Goal: Information Seeking & Learning: Find specific page/section

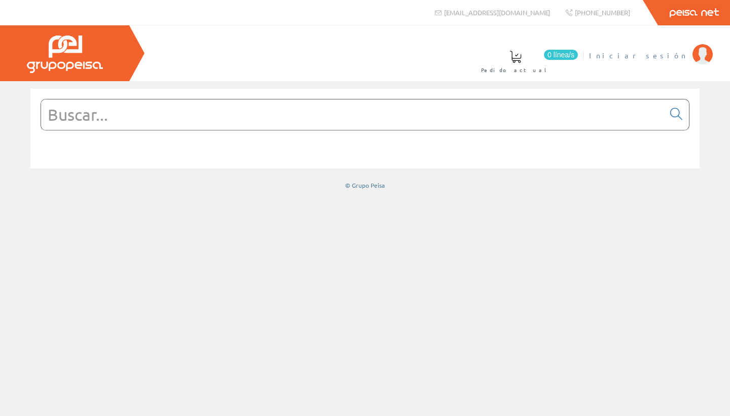
click at [359, 60] on span "Iniciar sesión" at bounding box center [638, 55] width 98 height 10
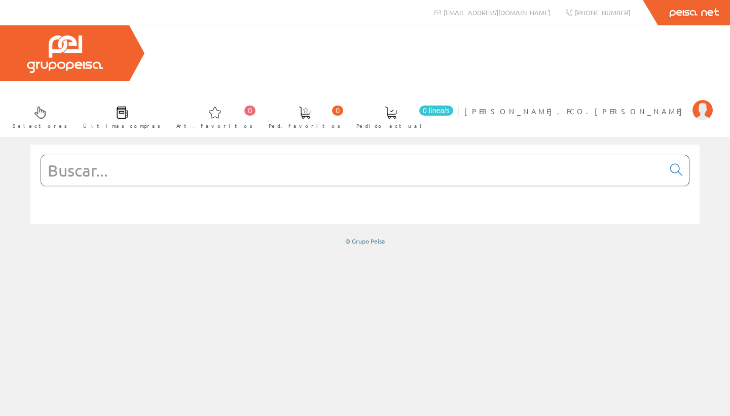
click at [474, 155] on input "text" at bounding box center [352, 170] width 623 height 30
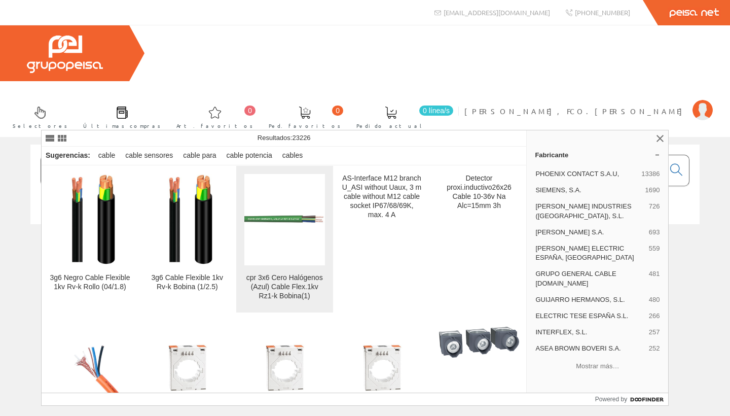
type input "manguera 3x6"
click at [291, 287] on div "cpr 3x6 Cero Halógenos (Azul) Cable Flex.1kv Rz1-k Bobina(1)" at bounding box center [284, 286] width 81 height 27
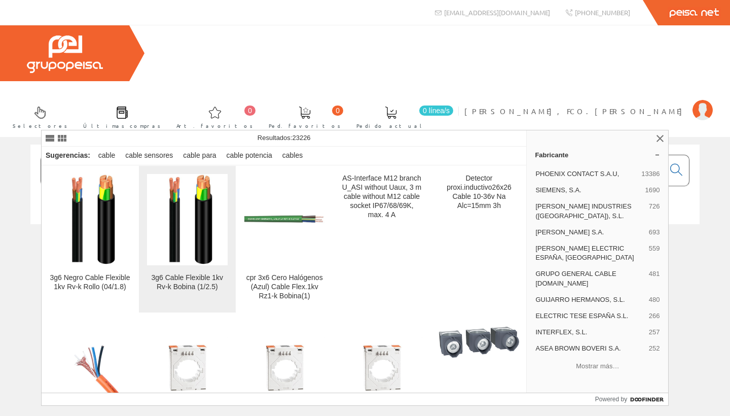
click at [183, 287] on div "3g6 Cable Flexible 1kv Rv-k Bobina (1/2.5)" at bounding box center [187, 282] width 81 height 18
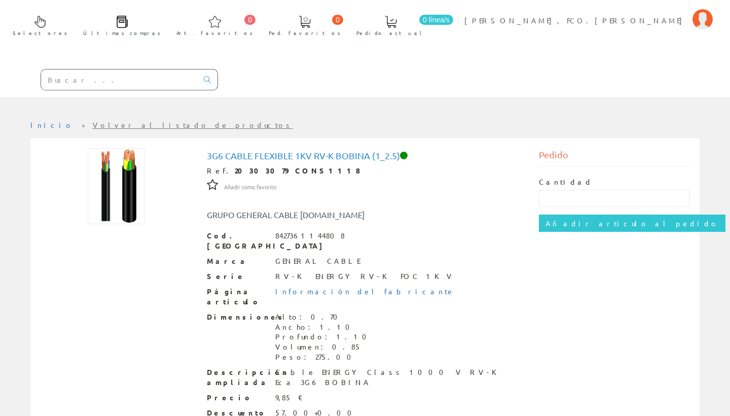
scroll to position [90, 0]
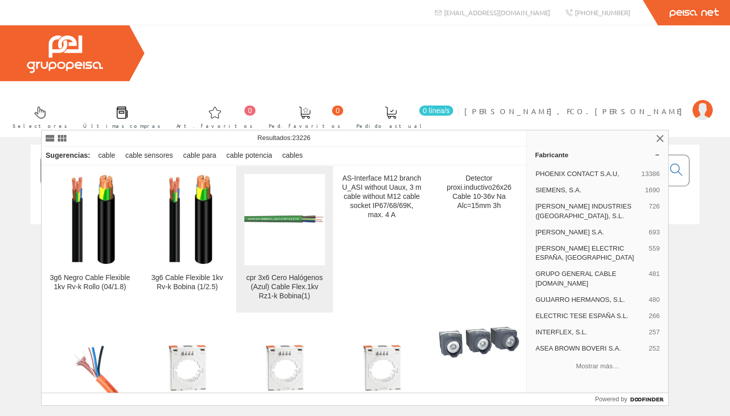
click at [287, 277] on div "cpr 3x6 Cero Halógenos (Azul) Cable Flex.1kv Rz1-k Bobina(1)" at bounding box center [284, 286] width 81 height 27
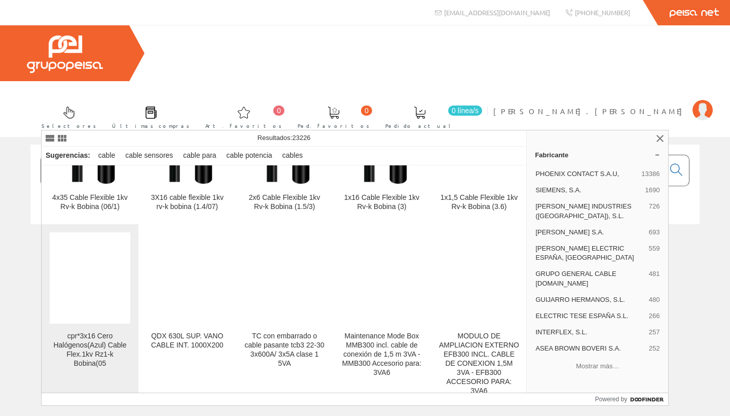
scroll to position [2990, 0]
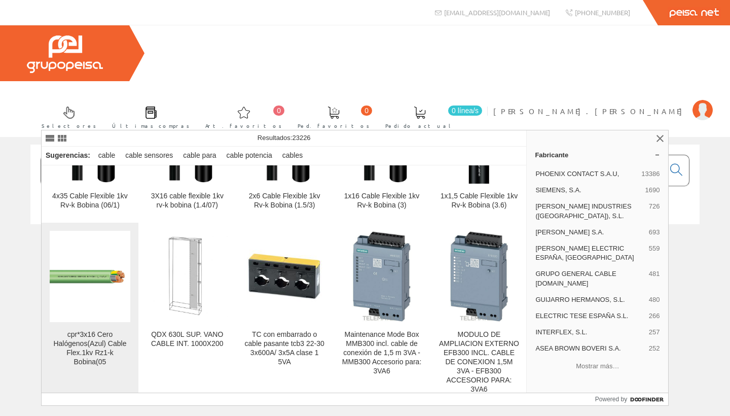
click at [88, 345] on div "cpr*3x16 Cero Halógenos(Azul) Cable Flex.1kv Rz1-k Bobina(05" at bounding box center [90, 348] width 81 height 37
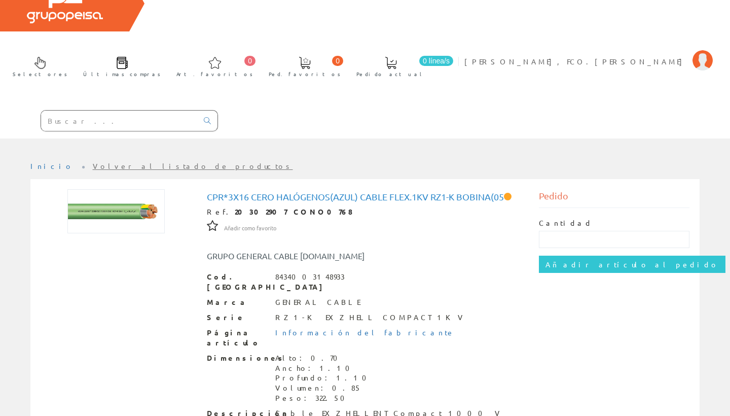
scroll to position [50, 0]
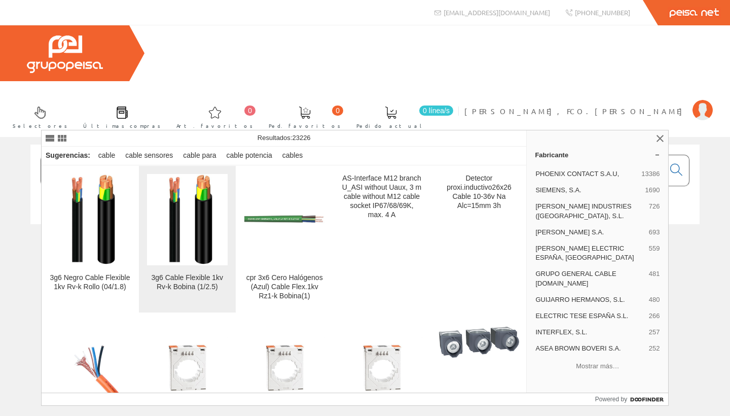
click at [193, 248] on img at bounding box center [187, 219] width 68 height 91
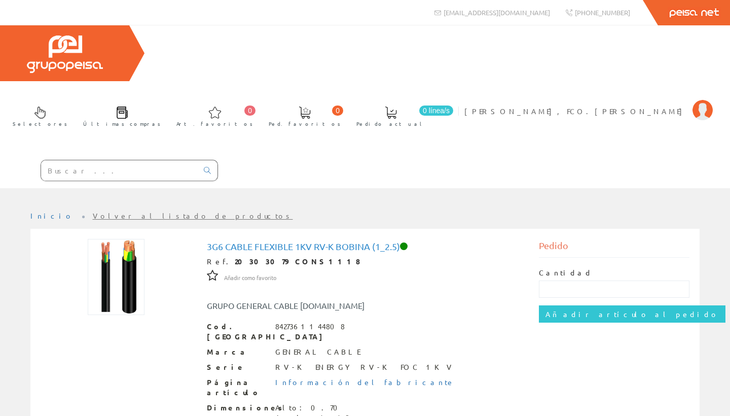
scroll to position [5, 0]
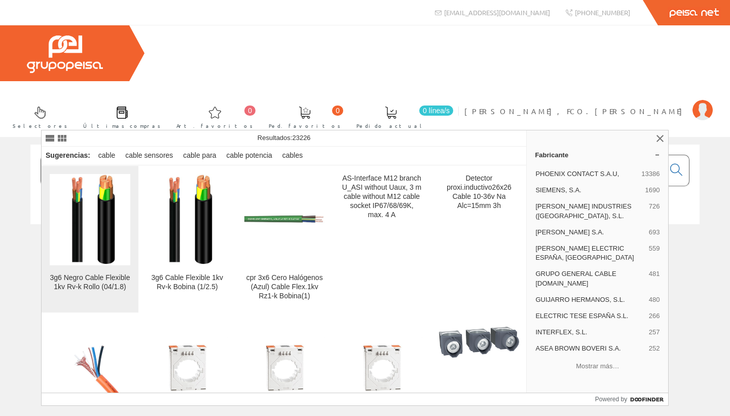
click at [99, 287] on div "3g6 Negro Cable Flexible 1kv Rv-k Rollo (04/1.8)" at bounding box center [90, 282] width 81 height 18
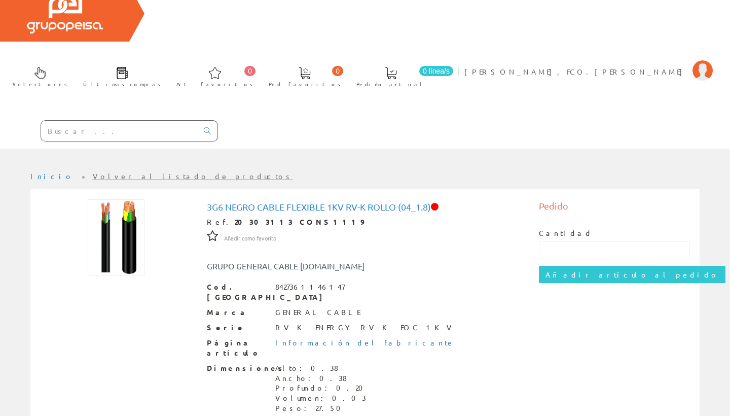
scroll to position [40, 0]
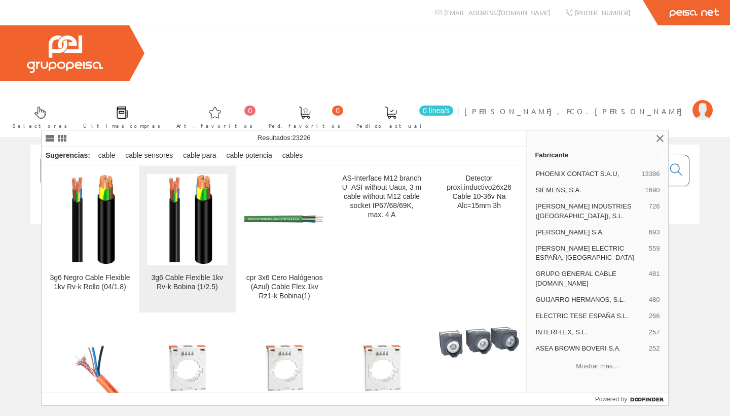
click at [198, 280] on div "3g6 Cable Flexible 1kv Rv-k Bobina (1/2.5)" at bounding box center [187, 282] width 81 height 18
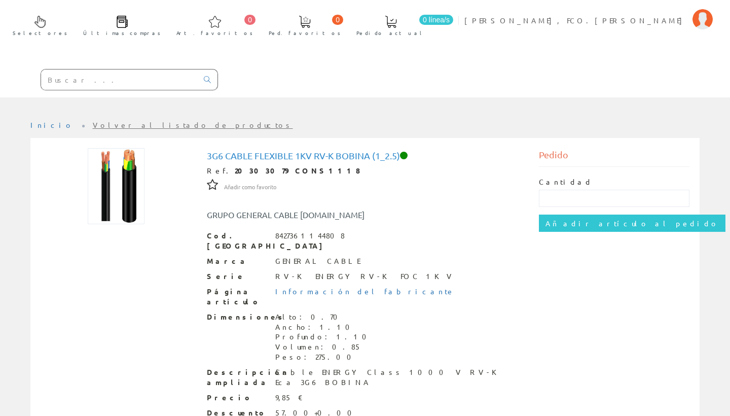
scroll to position [90, 0]
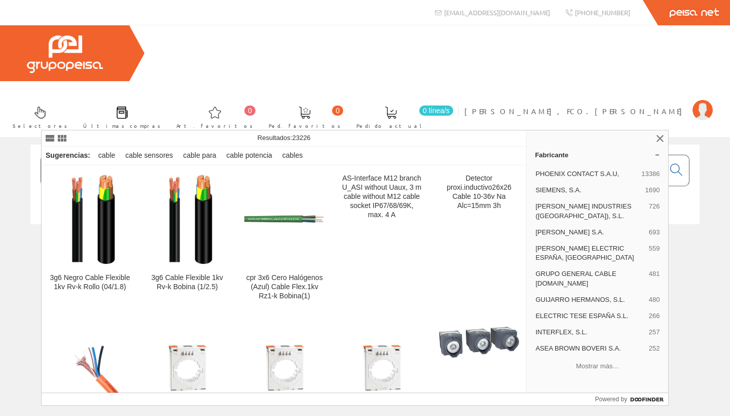
click at [161, 155] on input "manguera 3x6" at bounding box center [352, 170] width 623 height 30
click at [162, 155] on input "manguera 3x6" at bounding box center [352, 170] width 623 height 30
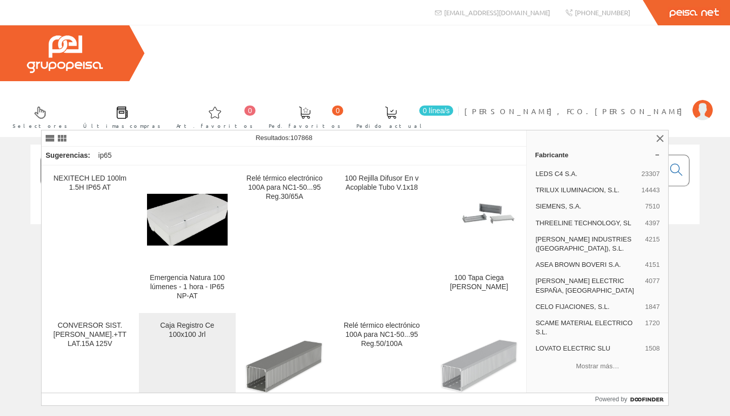
type input "registro 100x100 ip65"
click at [189, 340] on div "Caja Registro Ce 100x100 Jrl" at bounding box center [187, 381] width 81 height 121
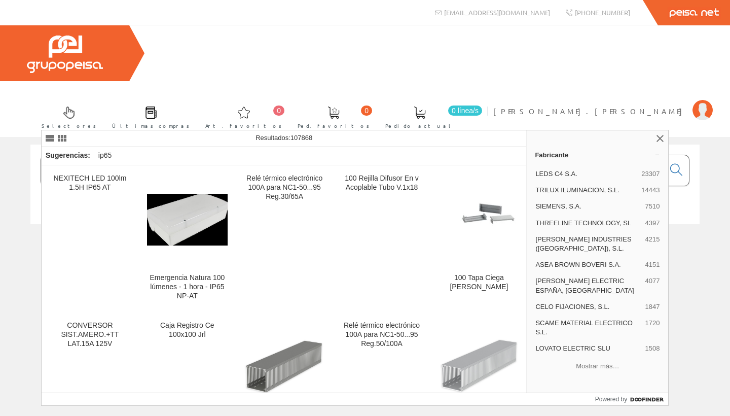
click at [212, 155] on input "registro 100x100 ip65" at bounding box center [352, 170] width 623 height 30
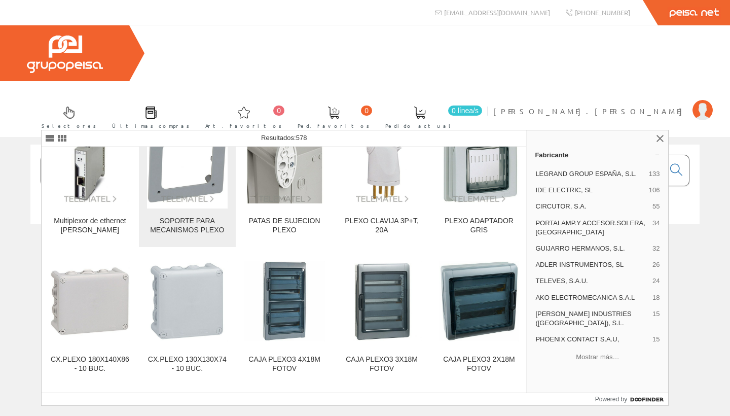
scroll to position [1007, 0]
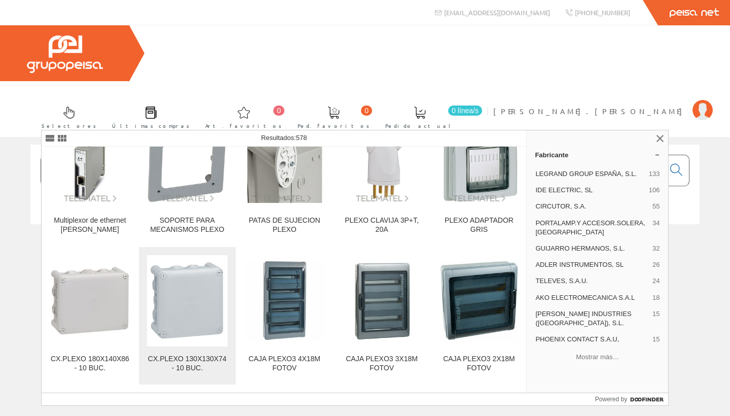
type input "registro plexo"
click at [186, 310] on img at bounding box center [187, 300] width 81 height 81
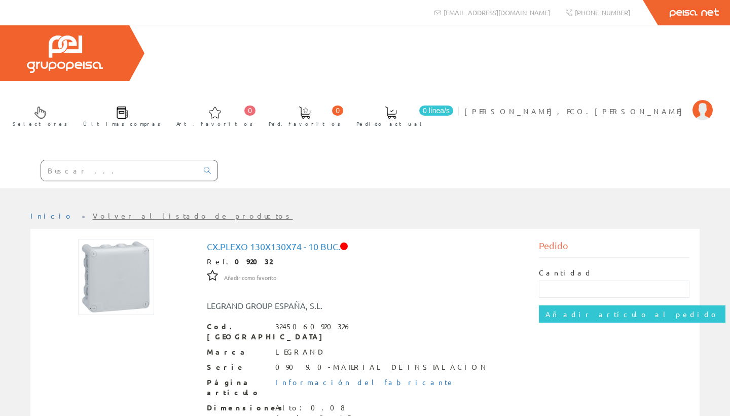
click at [124, 160] on input "text" at bounding box center [119, 170] width 157 height 20
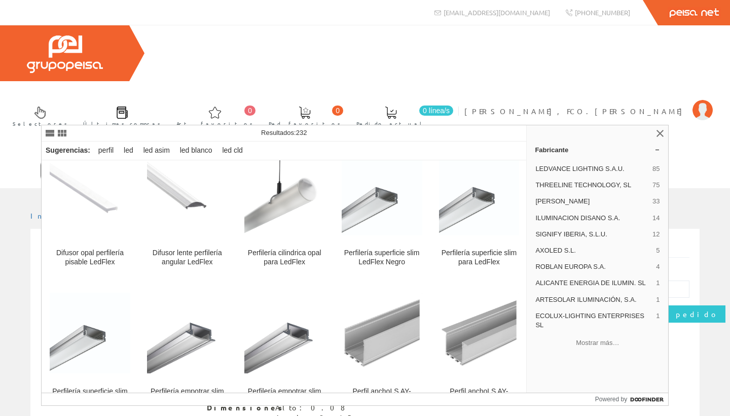
scroll to position [1079, 0]
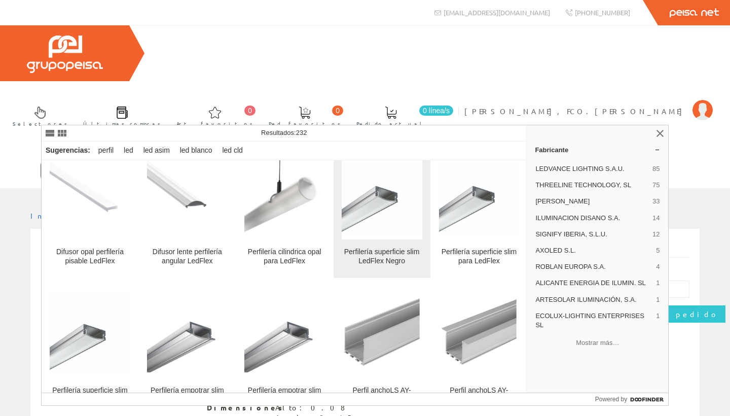
type input "perfil led"
click at [386, 252] on div "Perfilería superficie slim LedFlex Negro" at bounding box center [382, 257] width 81 height 18
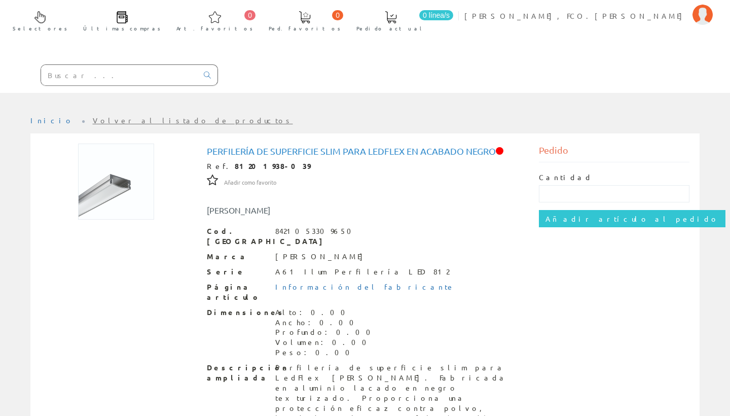
scroll to position [95, 0]
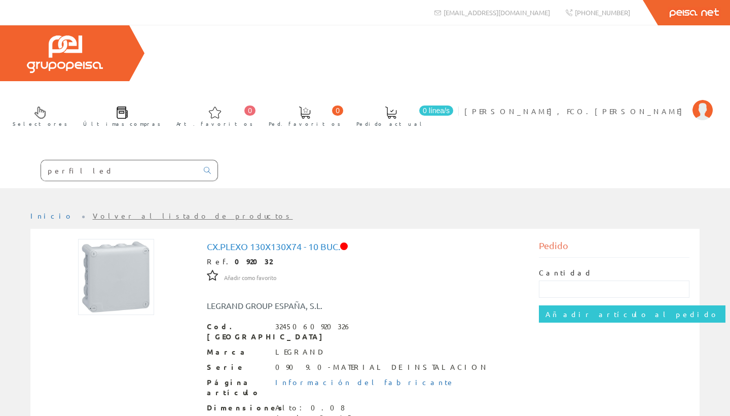
click at [147, 160] on input "perfil led" at bounding box center [119, 170] width 157 height 20
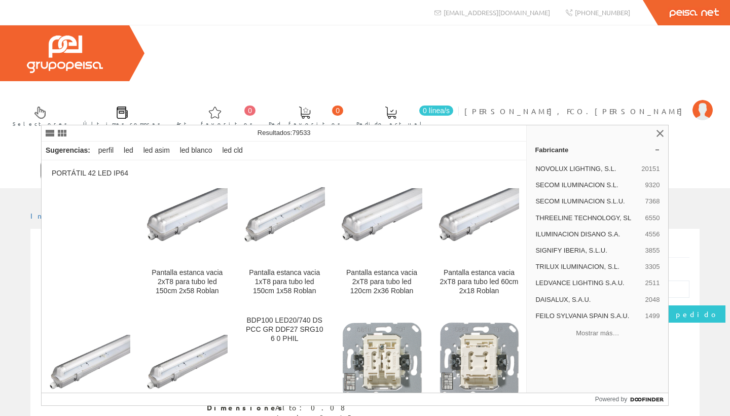
type input "perfil led ilutrek"
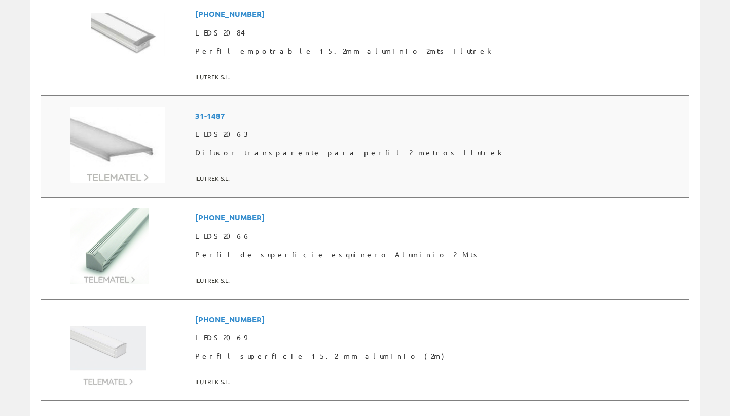
scroll to position [1273, 0]
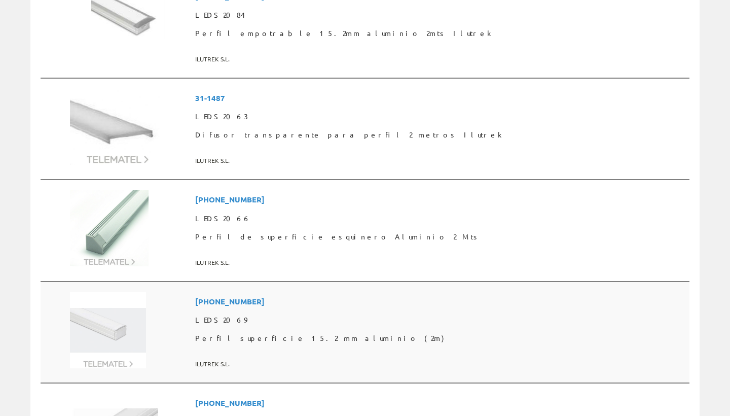
click at [312, 311] on span "LEDS2069" at bounding box center [440, 320] width 490 height 18
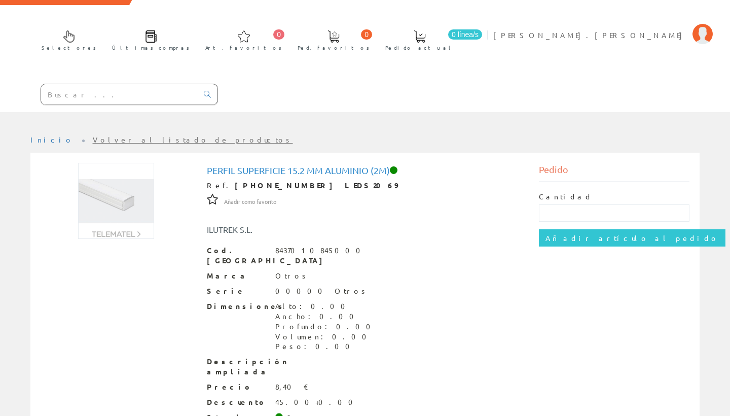
scroll to position [76, 0]
click at [117, 85] on input "text" at bounding box center [119, 95] width 157 height 20
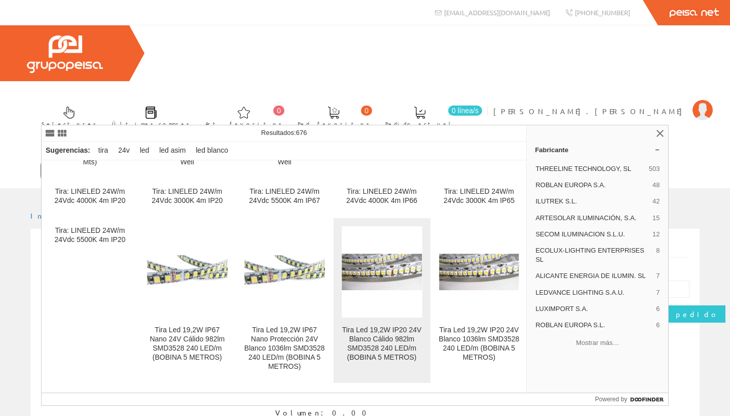
scroll to position [130, 0]
type input "tira led 24V"
click at [374, 298] on figure at bounding box center [382, 270] width 81 height 91
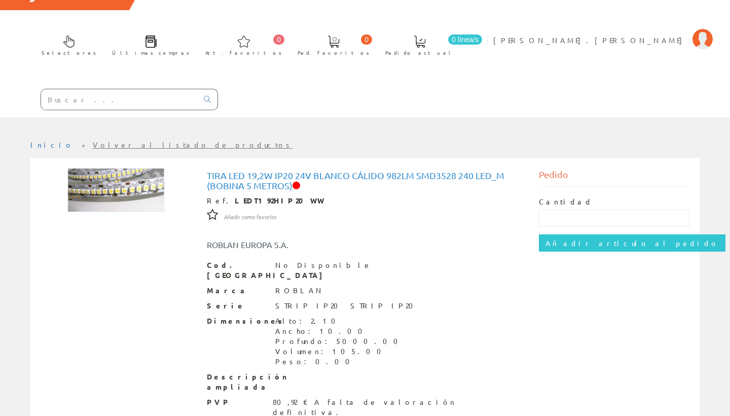
scroll to position [71, 0]
click at [67, 90] on input "text" at bounding box center [119, 100] width 157 height 20
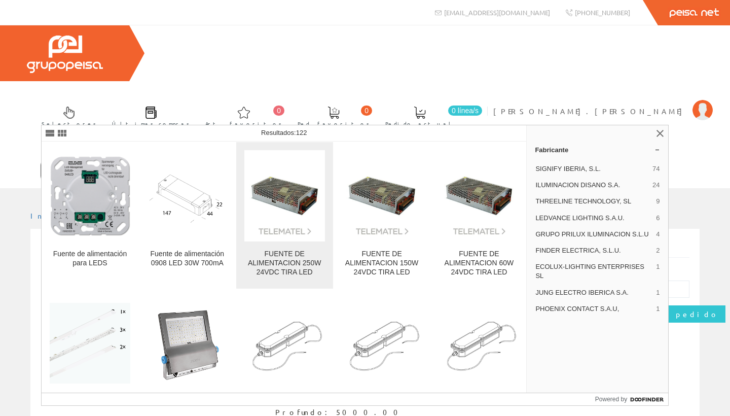
type input "fuente de alimentación led"
click at [293, 267] on div "FUENTE DE ALIMENTACION 250W 24VDC TIRA LED" at bounding box center [284, 263] width 81 height 27
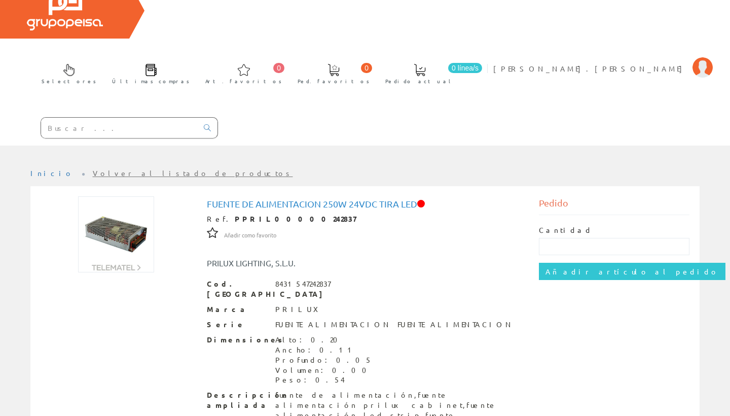
scroll to position [47, 0]
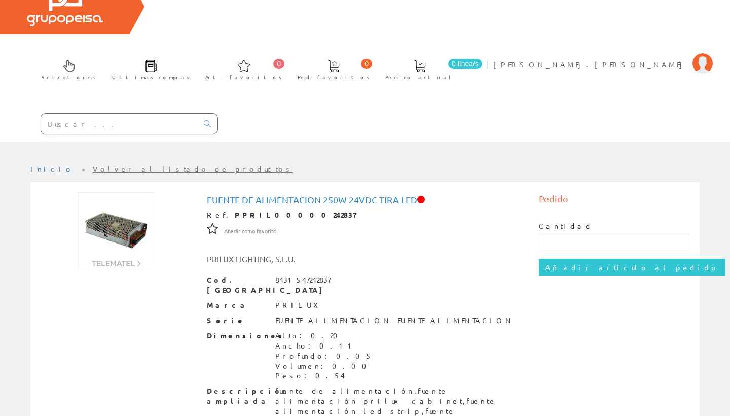
click at [111, 114] on input "text" at bounding box center [119, 124] width 157 height 20
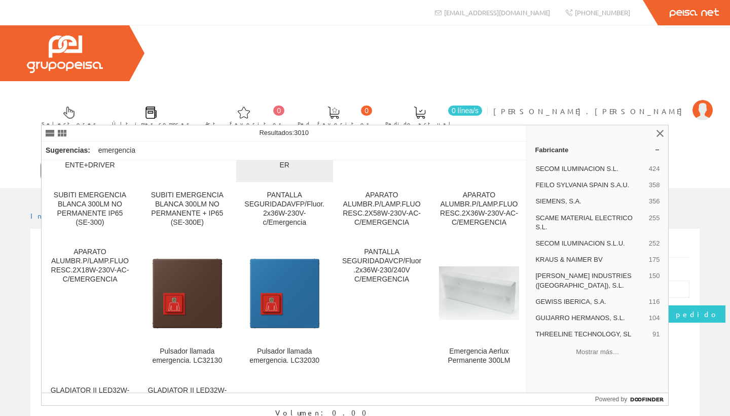
scroll to position [612, 0]
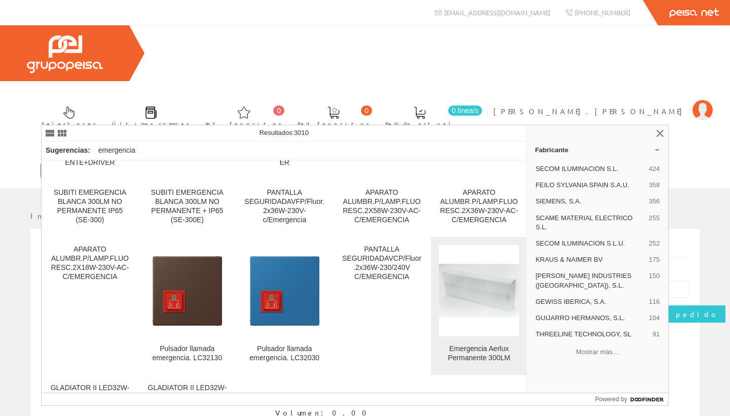
type input "emergencia 30 l"
click at [489, 297] on img at bounding box center [479, 291] width 81 height 54
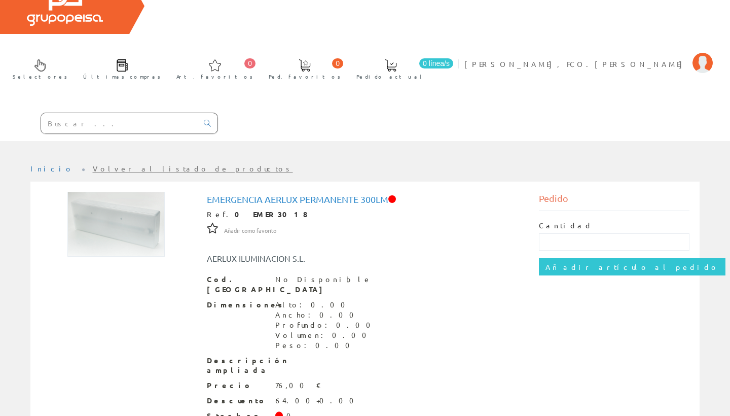
scroll to position [46, 0]
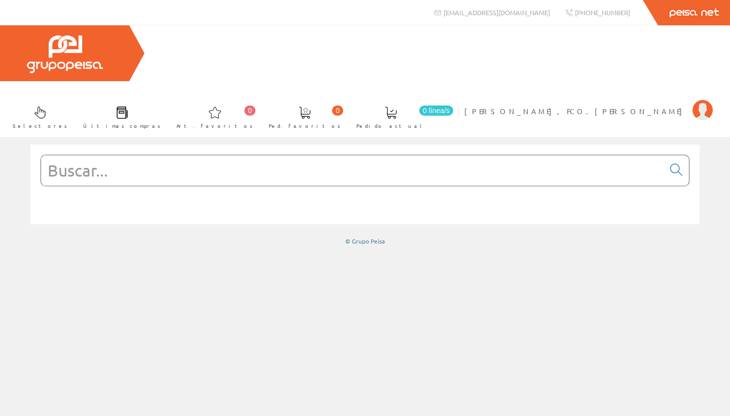
click at [160, 155] on input "text" at bounding box center [352, 170] width 623 height 30
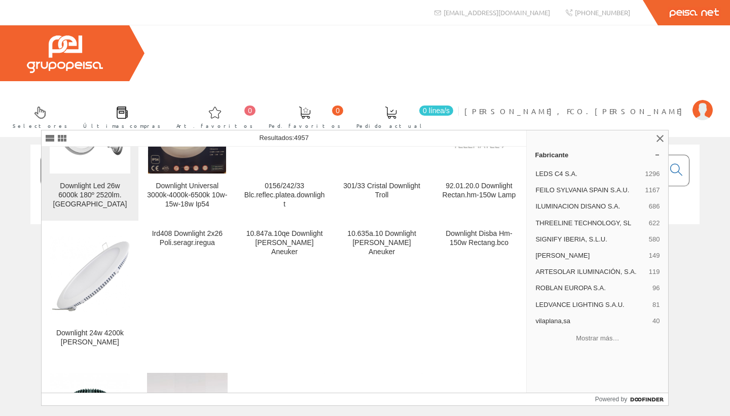
scroll to position [75, 0]
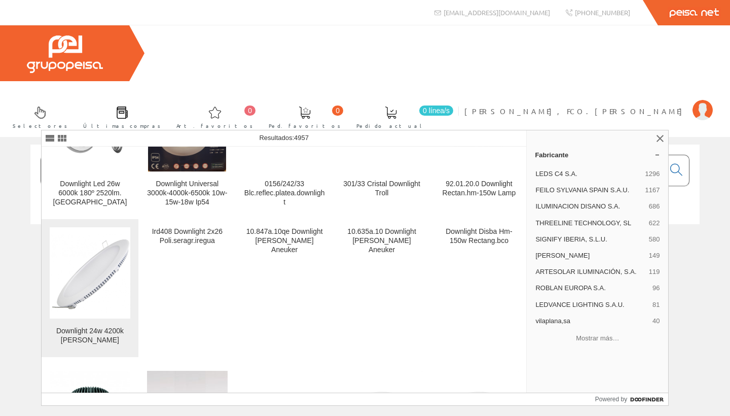
type input "donwlih"
click at [90, 282] on img at bounding box center [90, 273] width 81 height 81
